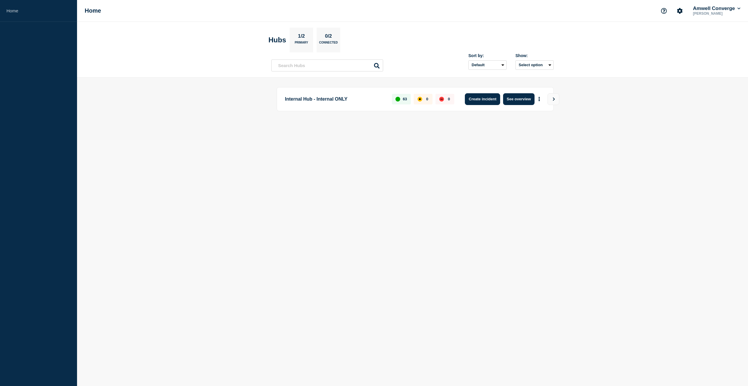
click at [486, 101] on button "Create incident" at bounding box center [482, 99] width 35 height 12
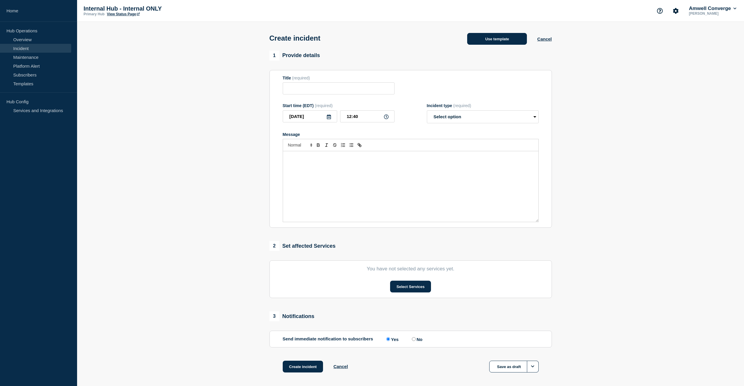
click at [510, 41] on button "Use template" at bounding box center [497, 39] width 60 height 12
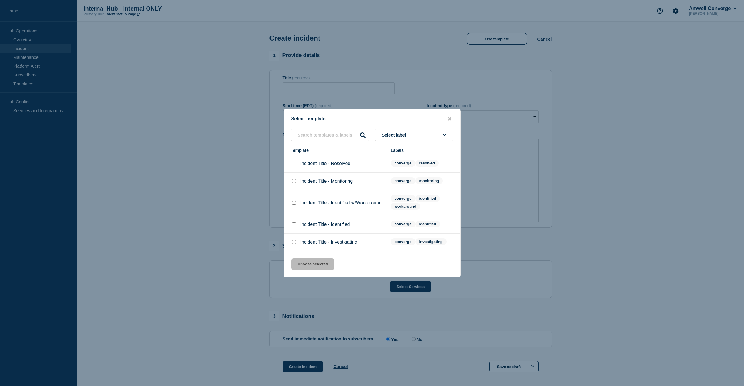
click at [294, 181] on input "Incident Title - Monitoring checkbox" at bounding box center [294, 181] width 4 height 4
checkbox input "true"
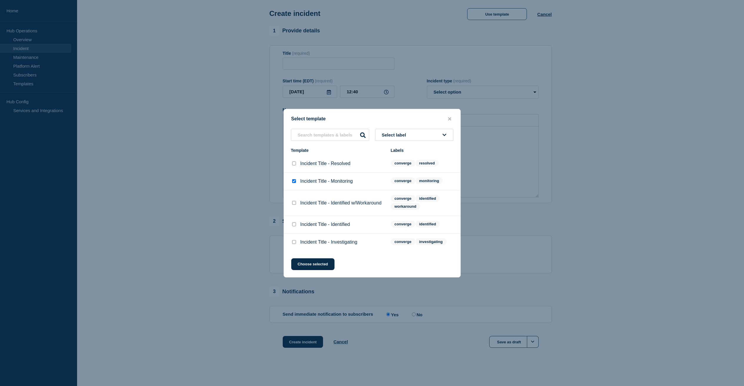
scroll to position [31, 0]
click at [316, 270] on button "Choose selected" at bounding box center [312, 264] width 43 height 12
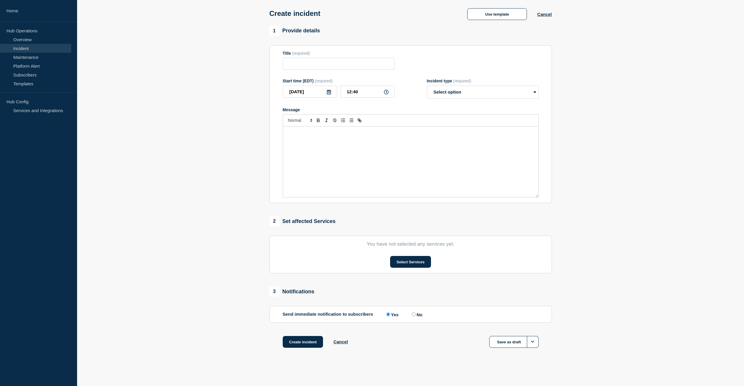
type input "Incident Title - Monitoring"
select select "monitoring"
drag, startPoint x: 315, startPoint y: 59, endPoint x: 286, endPoint y: 59, distance: 29.4
click at [286, 59] on input "Incident Title - Monitoring" at bounding box center [339, 64] width 112 height 12
type input "Avality degradation - Monitoring"
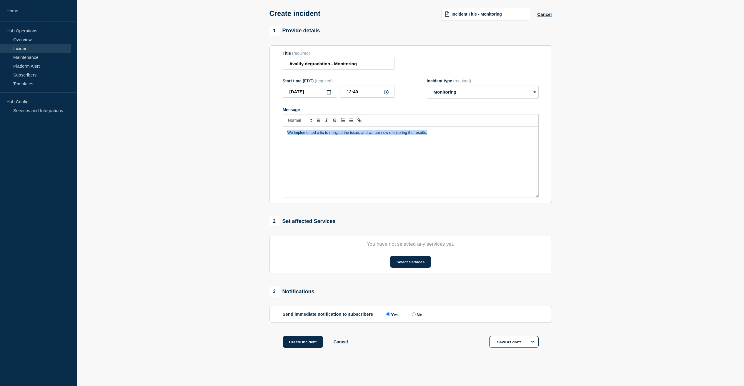
drag, startPoint x: 428, startPoint y: 132, endPoint x: 264, endPoint y: 130, distance: 163.9
click at [266, 132] on div "1 Provide details Title (required) Avality degradation - Monitoring Start time …" at bounding box center [410, 194] width 289 height 337
click at [527, 131] on p "Availity is showing a substantial increase in errors across multiple systems. T…" at bounding box center [410, 132] width 247 height 5
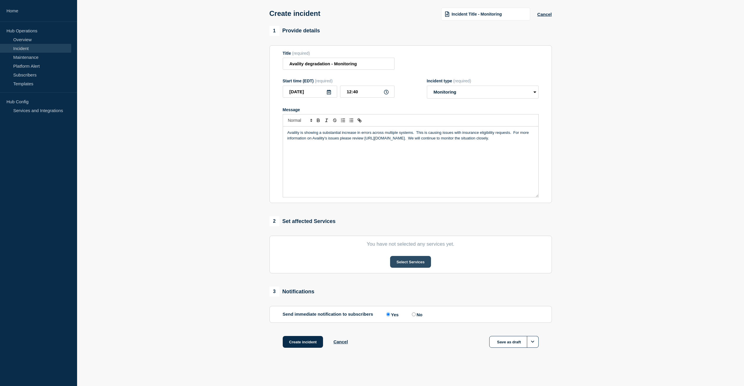
click at [409, 259] on button "Select Services" at bounding box center [410, 262] width 41 height 12
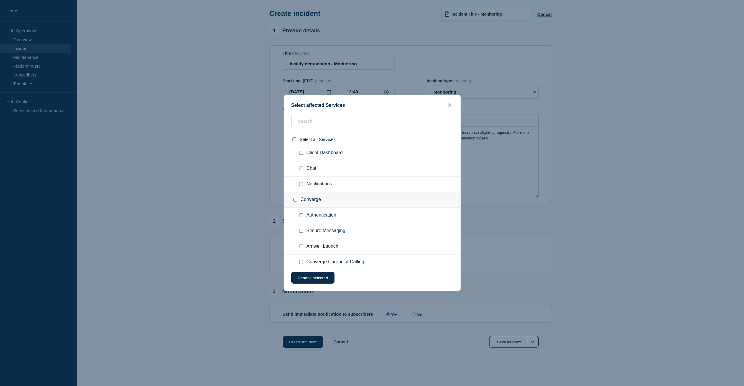
scroll to position [186, 0]
click at [296, 205] on input "Converge checkbox" at bounding box center [295, 203] width 4 height 4
checkbox input "true"
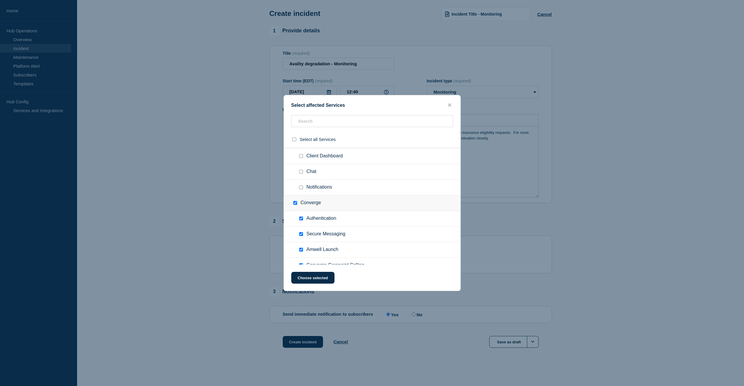
checkbox input "true"
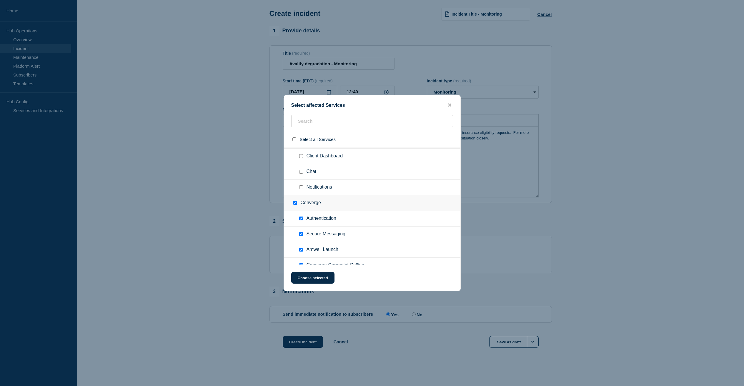
checkbox input "true"
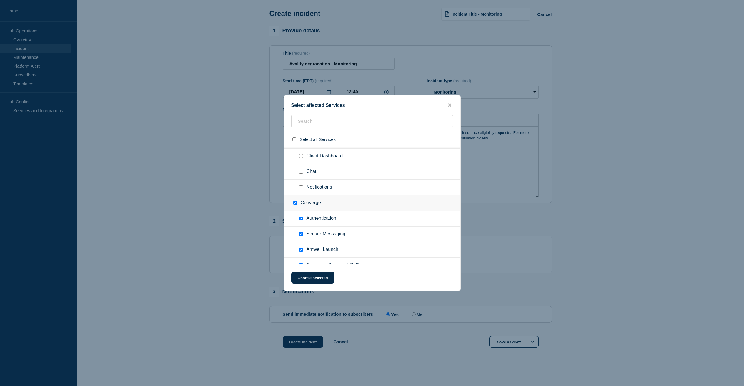
checkbox input "true"
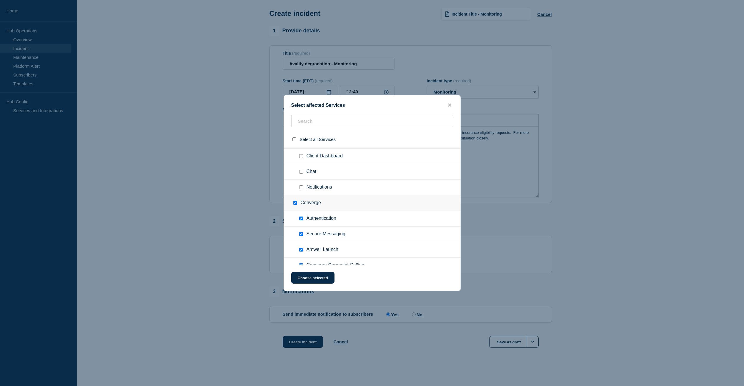
checkbox input "true"
click at [296, 205] on input "Converge checkbox" at bounding box center [295, 203] width 4 height 4
checkbox input "false"
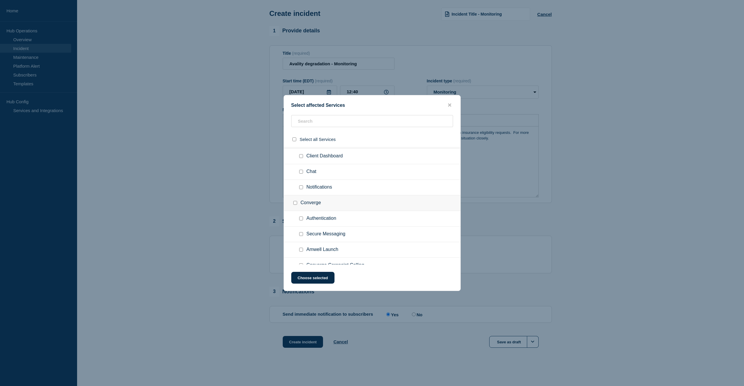
checkbox input "false"
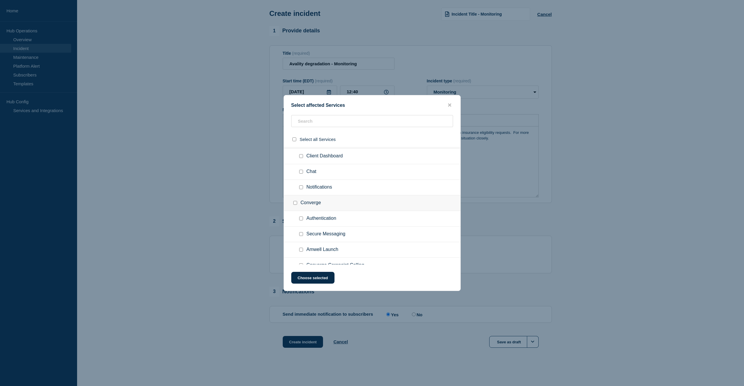
checkbox input "false"
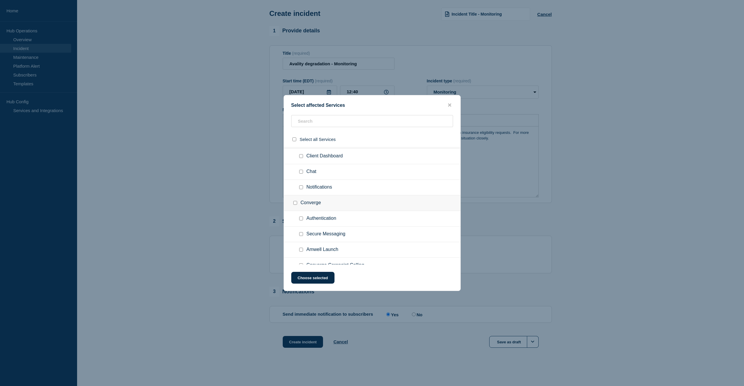
checkbox input "false"
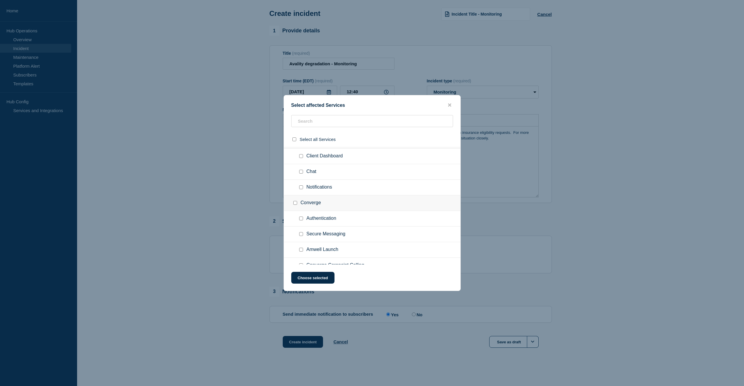
checkbox input "false"
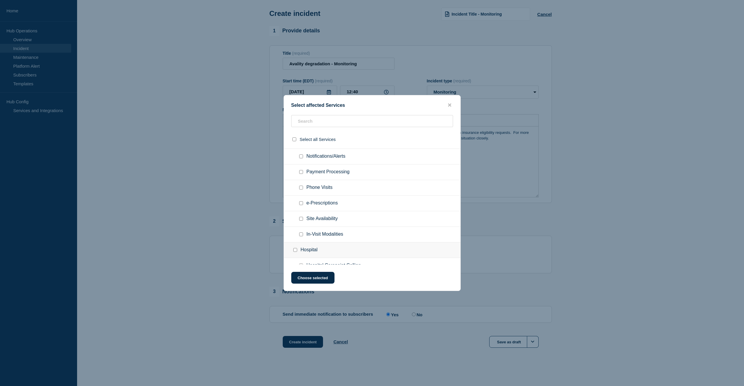
scroll to position [467, 0]
click at [301, 174] on div at bounding box center [302, 171] width 9 height 6
click at [300, 172] on input "Payment Processing checkbox" at bounding box center [301, 171] width 4 height 4
checkbox input "true"
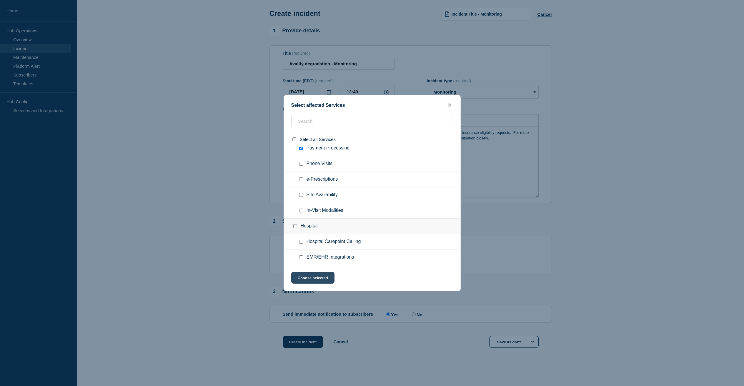
click at [317, 278] on button "Choose selected" at bounding box center [312, 278] width 43 height 12
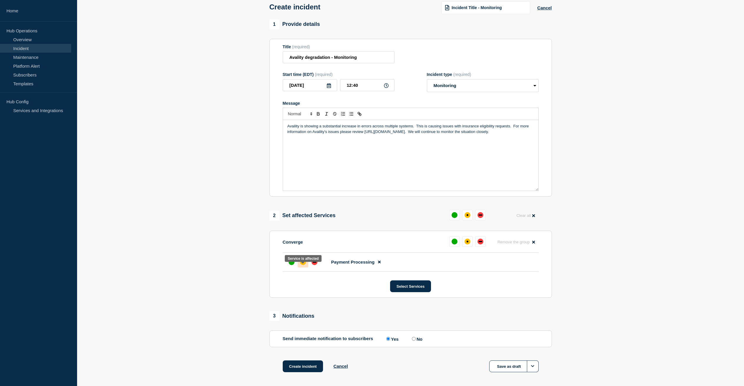
click at [301, 265] on div "affected" at bounding box center [303, 262] width 6 height 6
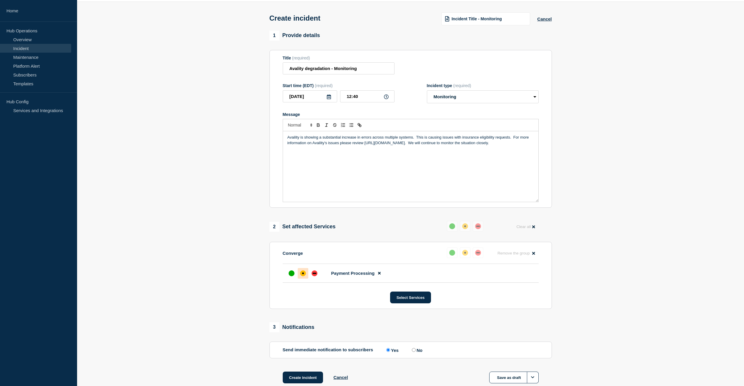
scroll to position [0, 0]
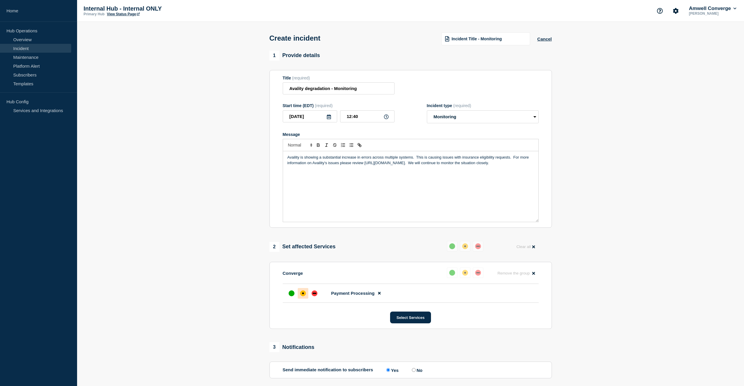
click at [417, 161] on p "Availity is showing a substantial increase in errors across multiple systems. T…" at bounding box center [410, 160] width 247 height 11
click at [519, 162] on p "Availity is showing a substantial increase in errors across multiple systems. W…" at bounding box center [410, 160] width 247 height 11
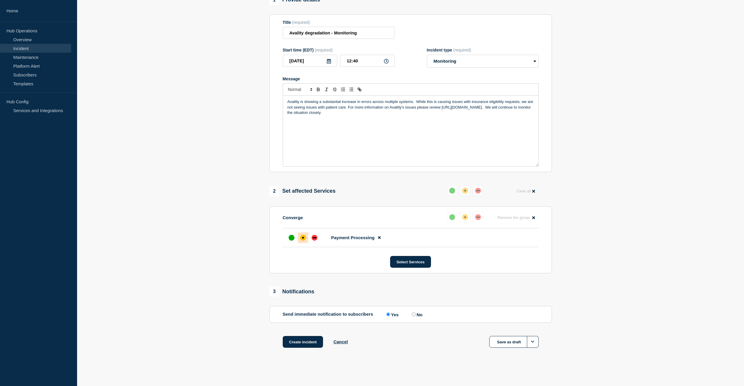
scroll to position [64, 0]
click at [290, 341] on button "Create incident" at bounding box center [303, 342] width 41 height 12
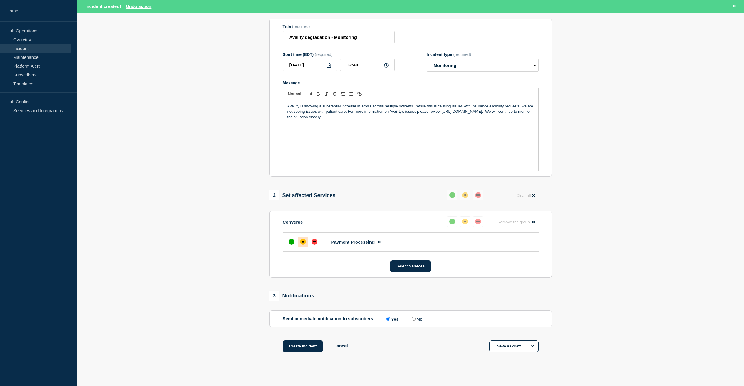
scroll to position [76, 0]
